Goal: Transaction & Acquisition: Purchase product/service

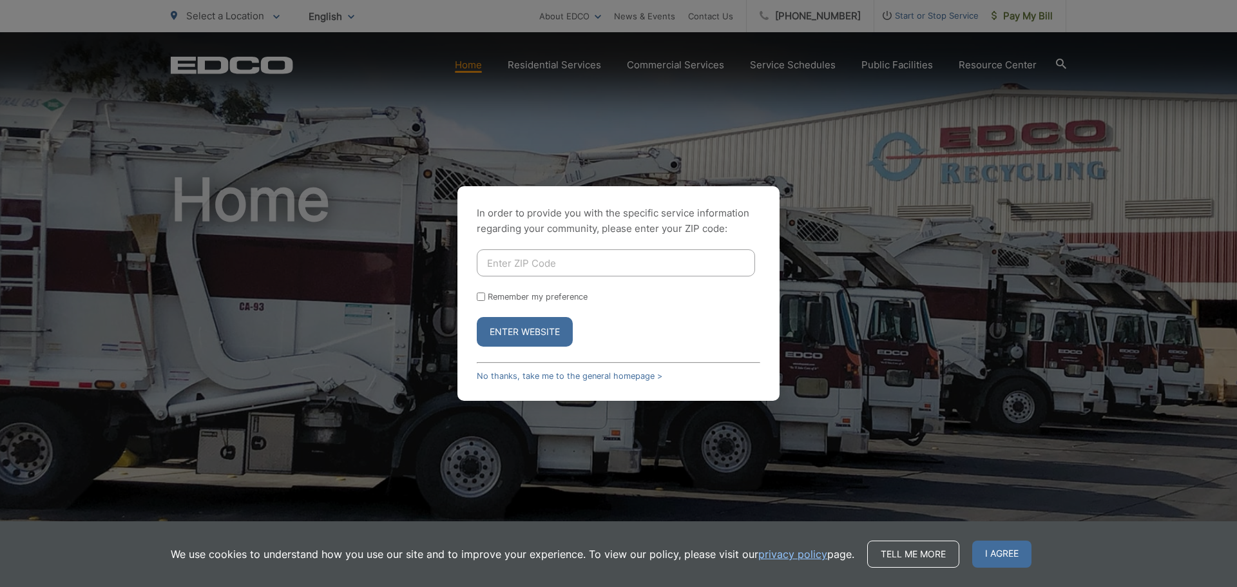
click at [552, 273] on input "Enter ZIP Code" at bounding box center [616, 262] width 278 height 27
type input "92028"
click at [540, 328] on button "Enter Website" at bounding box center [525, 332] width 96 height 30
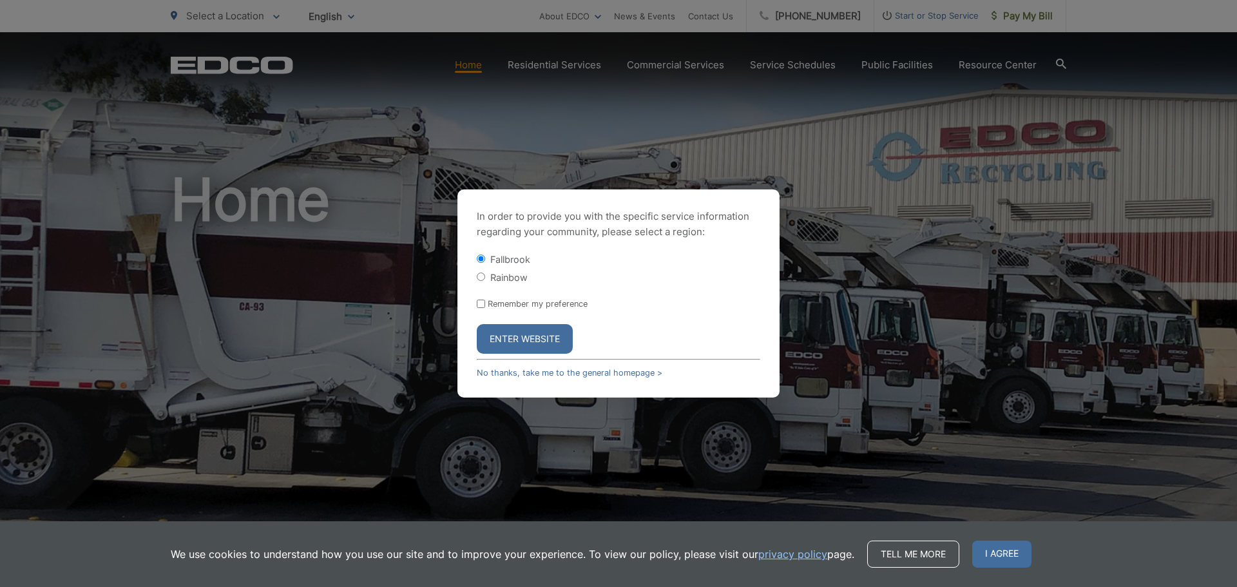
click at [517, 336] on button "Enter Website" at bounding box center [525, 339] width 96 height 30
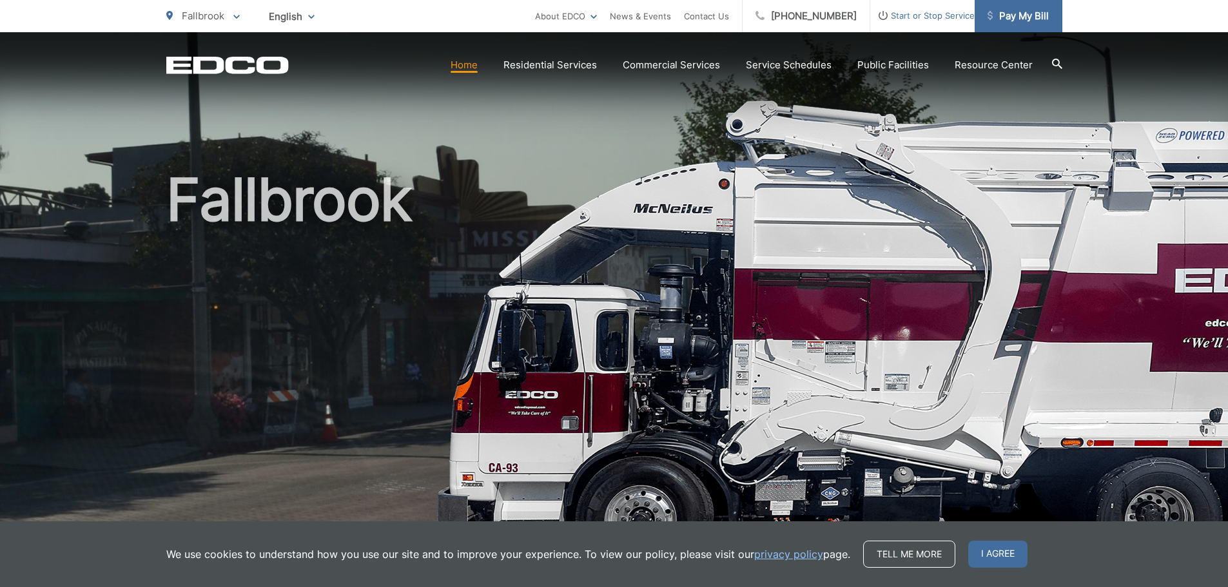
click at [1026, 18] on span "Pay My Bill" at bounding box center [1017, 15] width 61 height 15
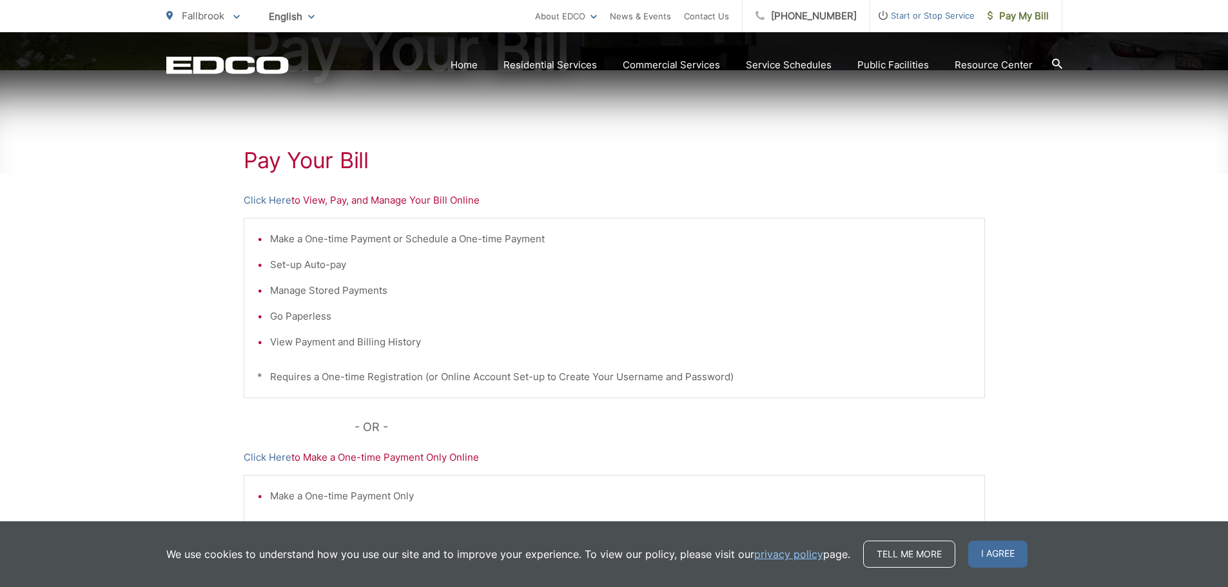
scroll to position [193, 0]
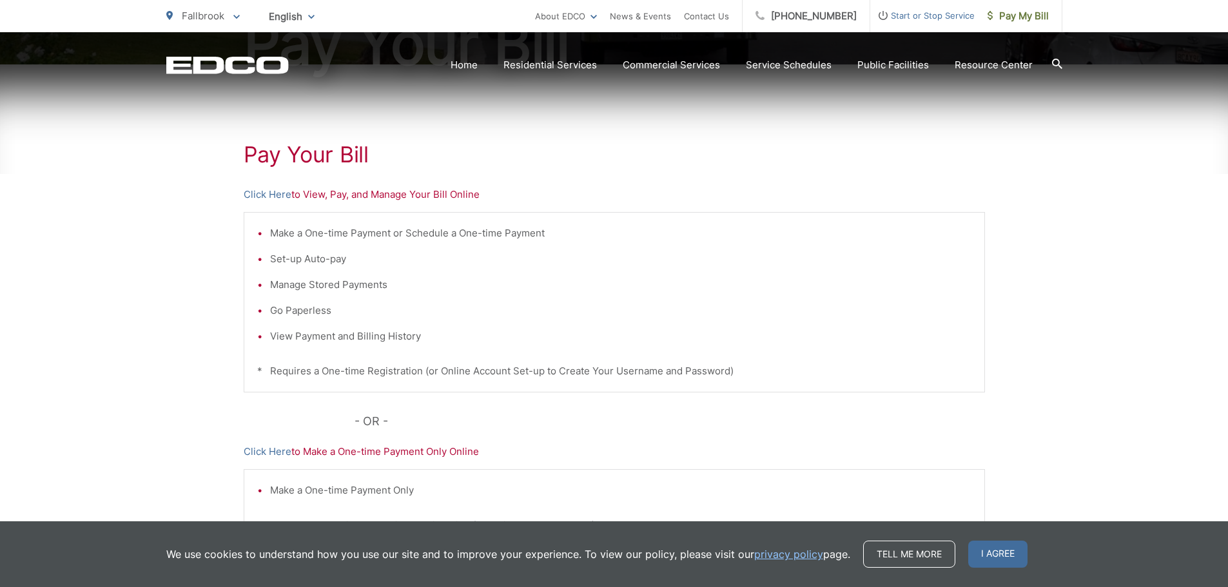
click at [436, 455] on p "Click Here to Make a One-time Payment Only Online" at bounding box center [614, 451] width 741 height 15
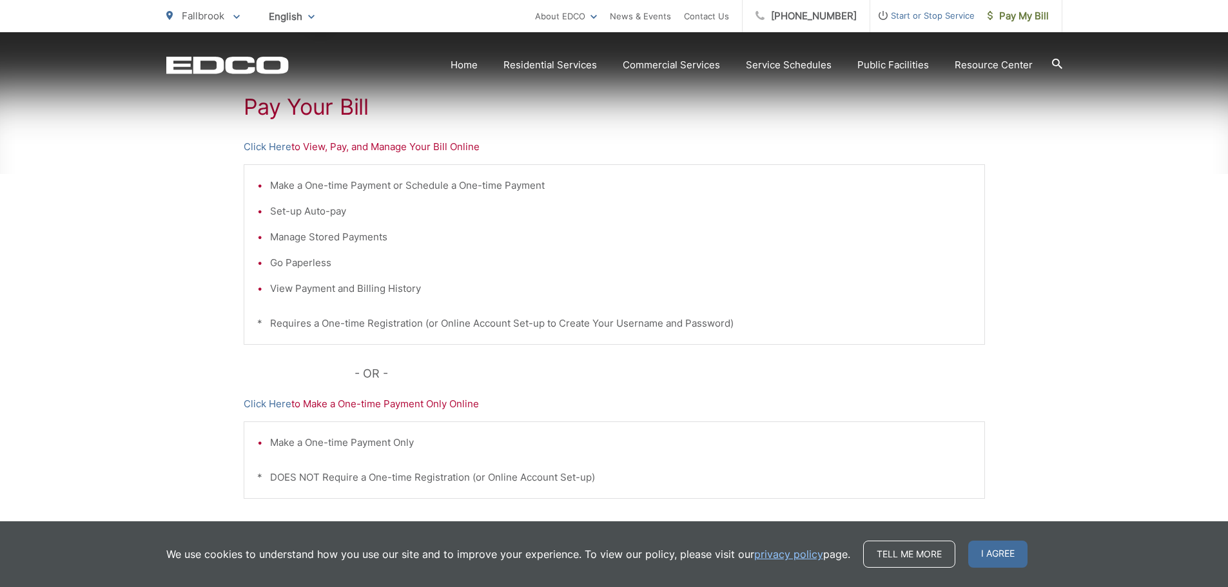
scroll to position [322, 0]
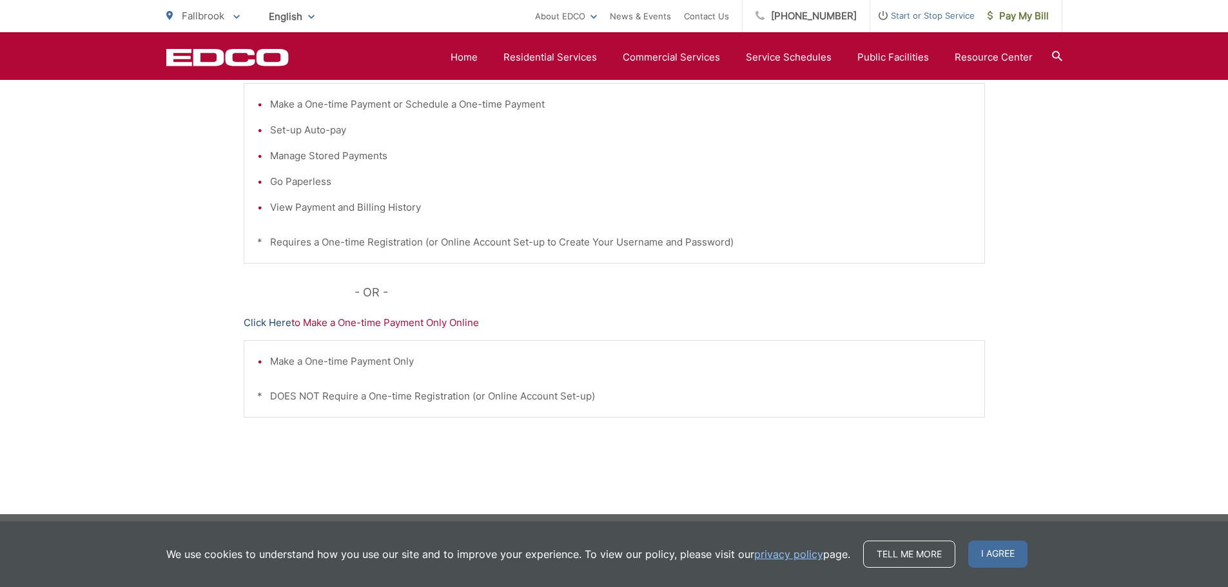
click at [271, 324] on link "Click Here" at bounding box center [268, 322] width 48 height 15
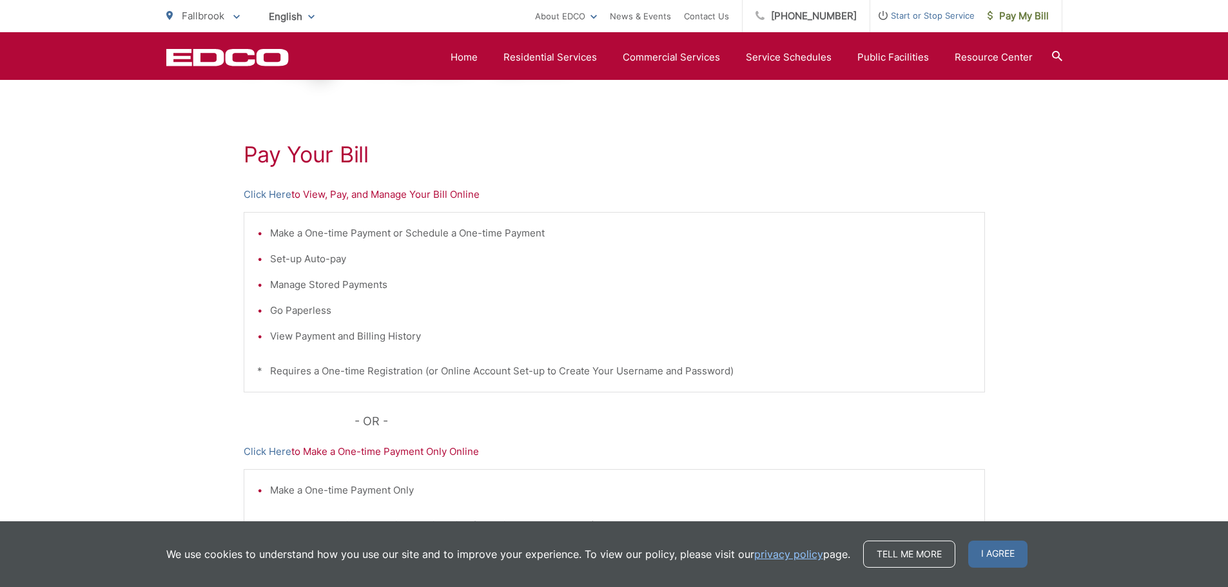
click at [311, 198] on p "Click Here to View, Pay, and Manage Your Bill Online" at bounding box center [614, 194] width 741 height 15
click at [287, 193] on link "Click Here" at bounding box center [268, 194] width 48 height 15
